Goal: Task Accomplishment & Management: Manage account settings

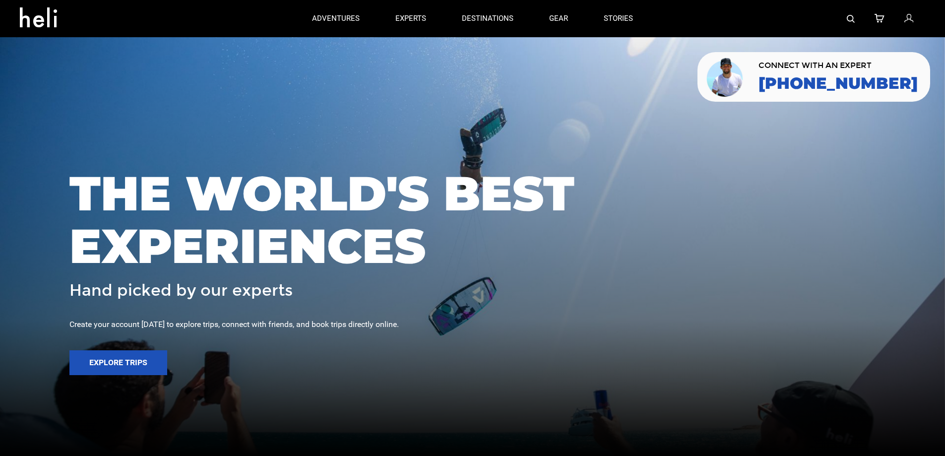
click at [907, 17] on icon at bounding box center [909, 18] width 9 height 13
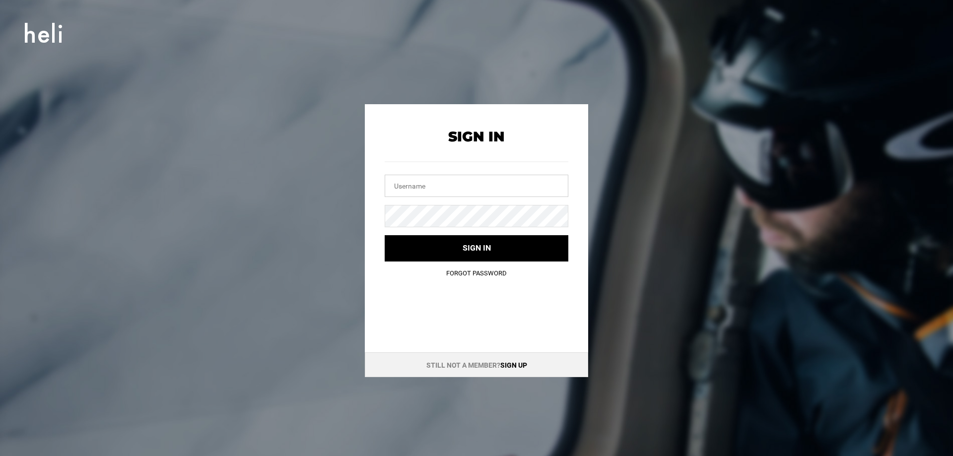
click at [500, 177] on input "text" at bounding box center [477, 186] width 184 height 22
click at [279, 180] on div "Sign In Sign in Forgot Password Still not a member? Sign up" at bounding box center [476, 240] width 447 height 273
